Goal: Transaction & Acquisition: Purchase product/service

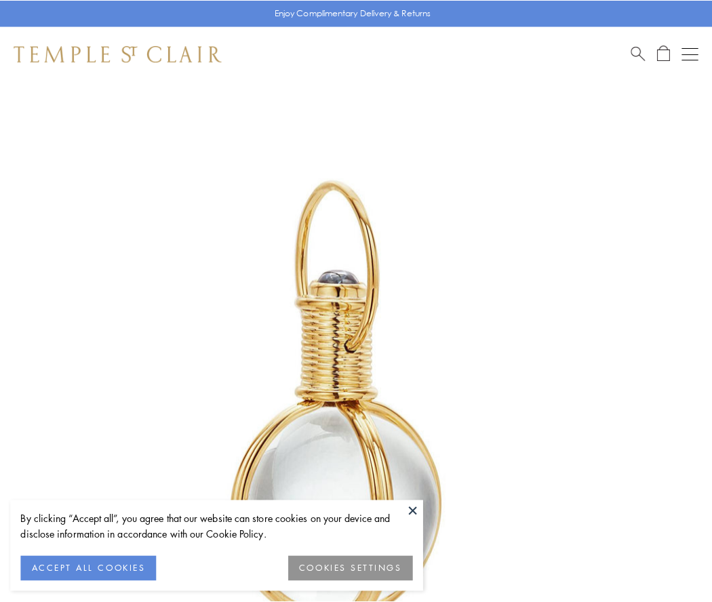
scroll to position [354, 0]
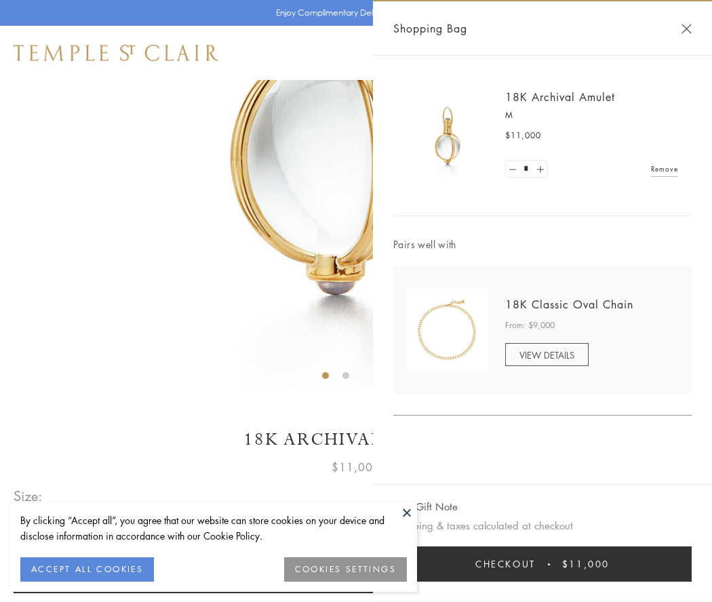
click at [542, 564] on button "Checkout $11,000" at bounding box center [542, 563] width 298 height 35
